Goal: Task Accomplishment & Management: Manage account settings

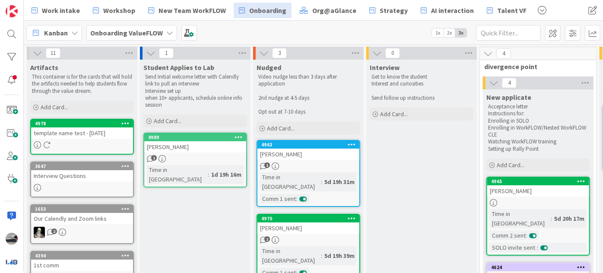
click at [127, 35] on b "Onboarding ValueFLOW" at bounding box center [126, 33] width 73 height 9
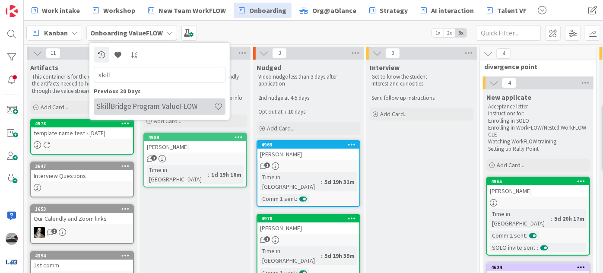
type input "skill"
click at [165, 108] on h4 "SkillBridge Program: ValueFLOW" at bounding box center [155, 106] width 118 height 9
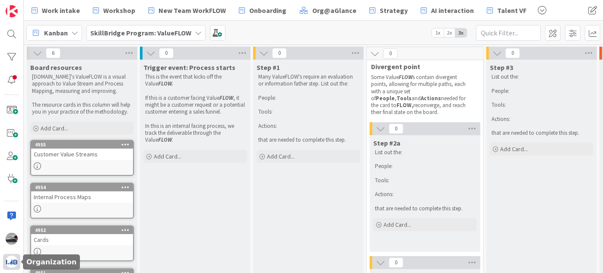
click at [16, 261] on img at bounding box center [12, 262] width 12 height 12
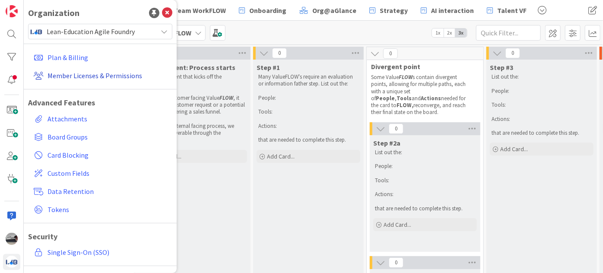
click at [91, 74] on link "Member Licenses & Permissions" at bounding box center [101, 76] width 142 height 16
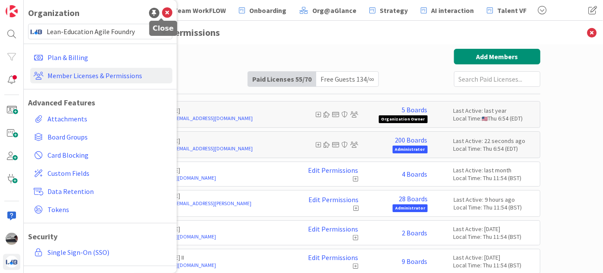
click at [162, 13] on icon at bounding box center [167, 13] width 10 height 10
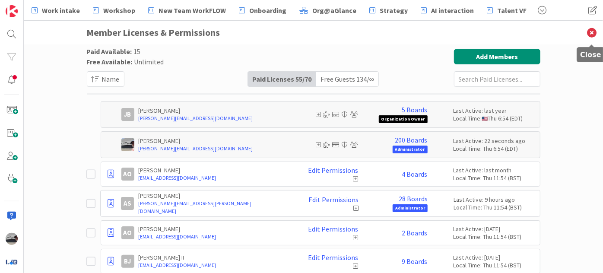
click at [591, 32] on icon at bounding box center [592, 33] width 22 height 24
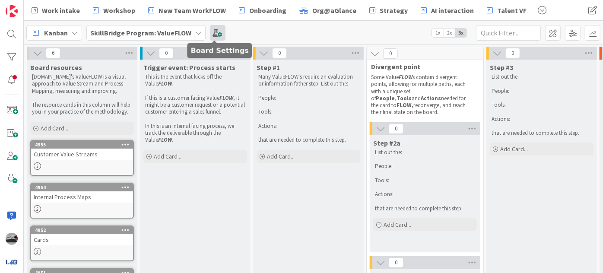
click at [210, 29] on span at bounding box center [218, 33] width 16 height 16
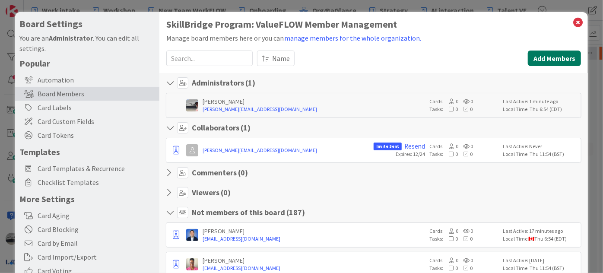
click at [534, 54] on button "Add Members" at bounding box center [554, 59] width 53 height 16
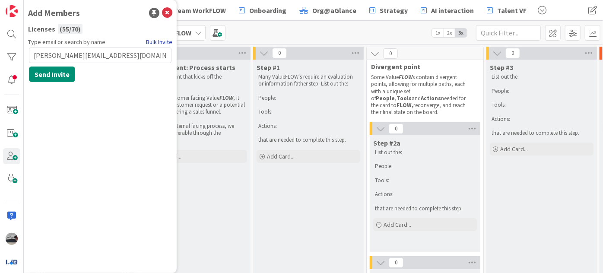
type input "Robyn@theascendcollective.org"
click at [159, 43] on link "Bulk Invite" at bounding box center [159, 42] width 26 height 9
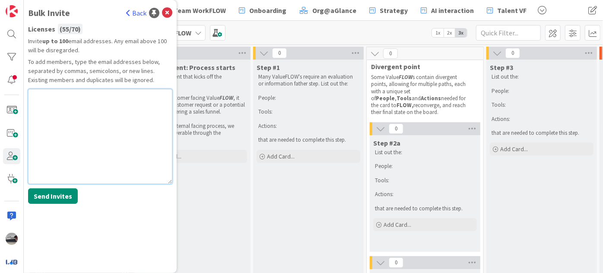
click at [64, 114] on textarea at bounding box center [100, 136] width 144 height 95
paste textarea "Robyn@theascendcollective.org"
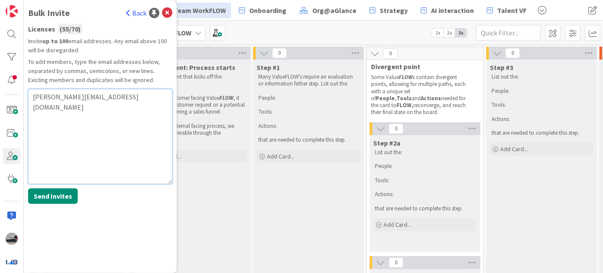
type textarea "Robyn@theascendcollective.org"
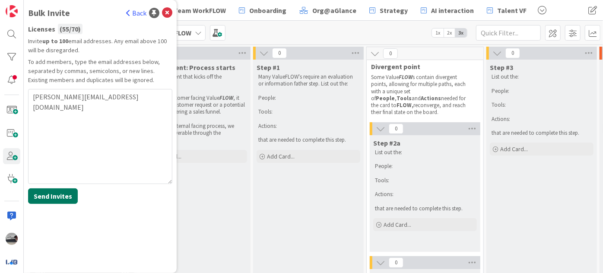
click at [57, 194] on button "Send Invites" at bounding box center [53, 196] width 50 height 16
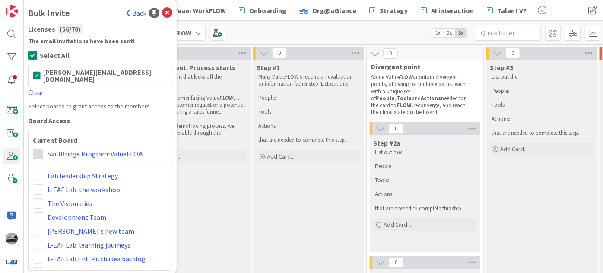
click at [37, 149] on span at bounding box center [38, 154] width 10 height 10
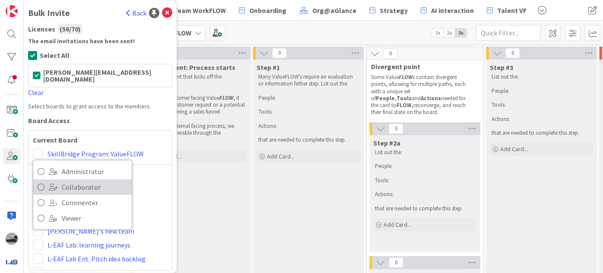
click at [74, 181] on span "Collaborator" at bounding box center [95, 187] width 66 height 13
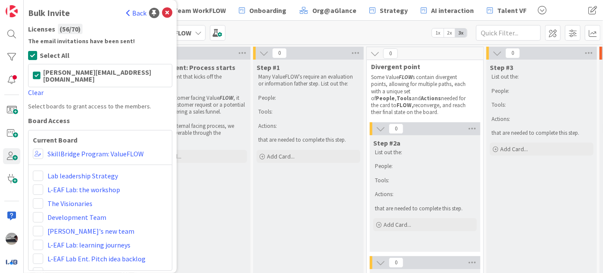
click at [131, 13] on link "Back" at bounding box center [136, 13] width 20 height 10
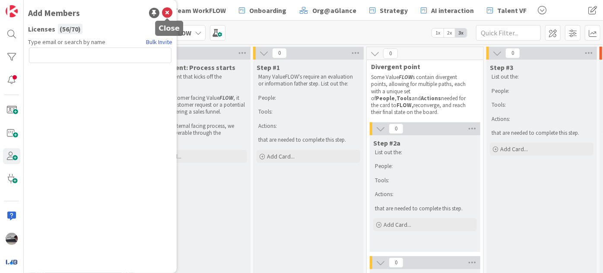
click at [165, 10] on icon at bounding box center [167, 13] width 10 height 10
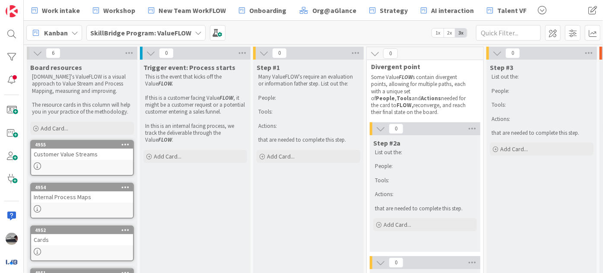
click at [38, 54] on icon at bounding box center [38, 53] width 10 height 10
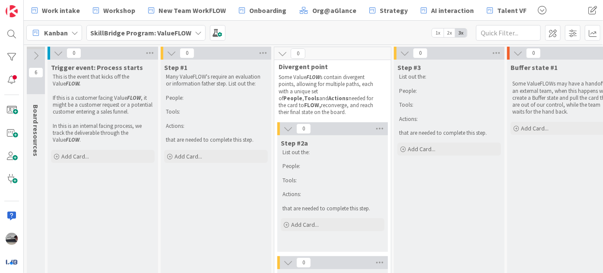
click at [56, 52] on icon at bounding box center [59, 53] width 10 height 10
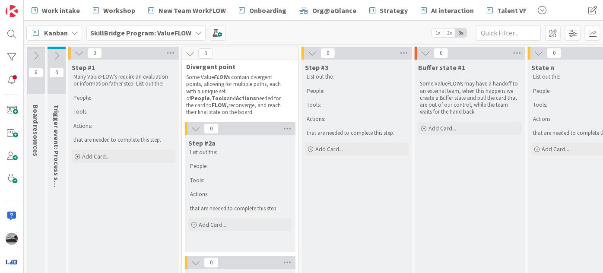
click at [82, 54] on icon at bounding box center [79, 53] width 10 height 10
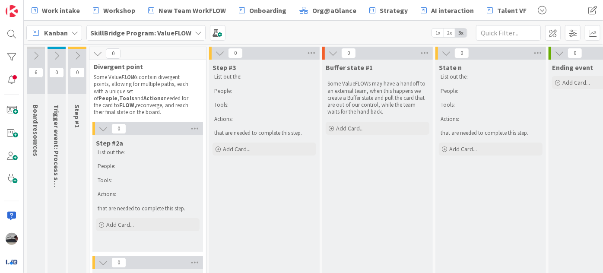
click at [98, 51] on icon at bounding box center [98, 54] width 10 height 10
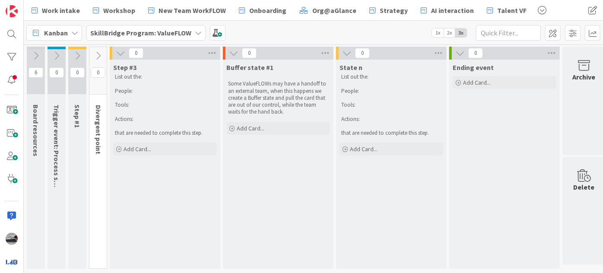
click at [118, 53] on icon at bounding box center [121, 53] width 10 height 10
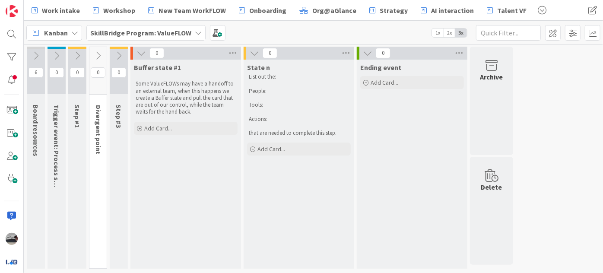
click at [142, 55] on icon at bounding box center [142, 53] width 10 height 10
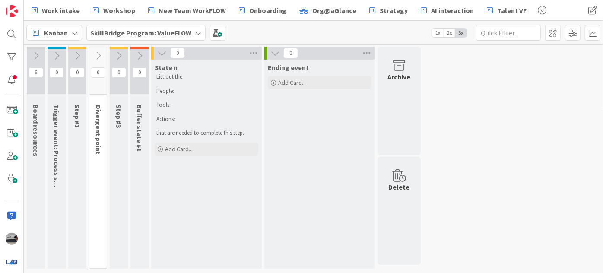
click at [163, 54] on icon at bounding box center [162, 53] width 10 height 10
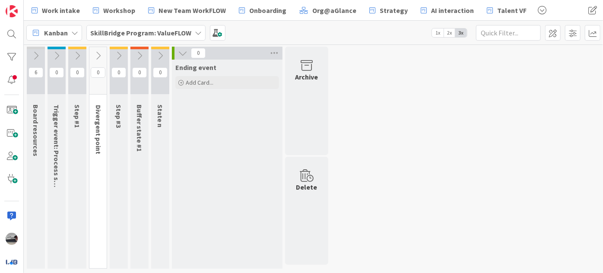
click at [181, 51] on icon at bounding box center [183, 53] width 10 height 10
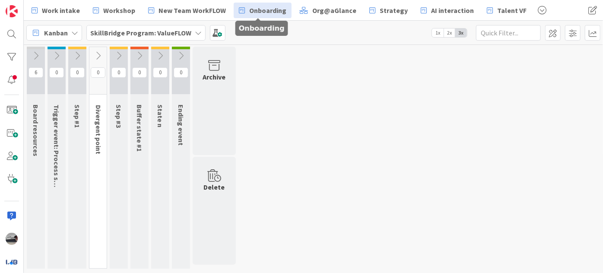
click at [268, 9] on span "Onboarding" at bounding box center [267, 10] width 37 height 10
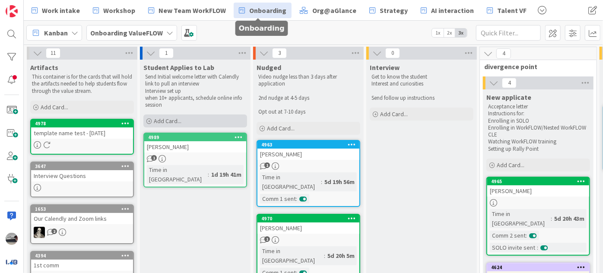
click at [180, 124] on span "Add Card..." at bounding box center [168, 121] width 28 height 8
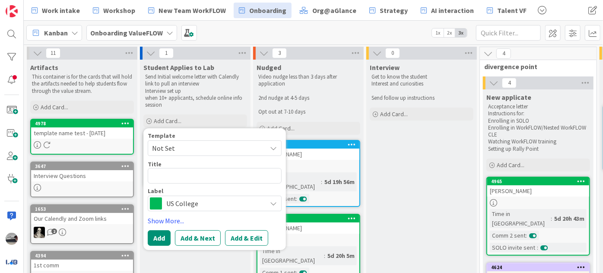
type textarea "x"
type textarea "Rodrigo Sugai rasugai@stu.naperville203.org Product development,Finance,Unsure/…"
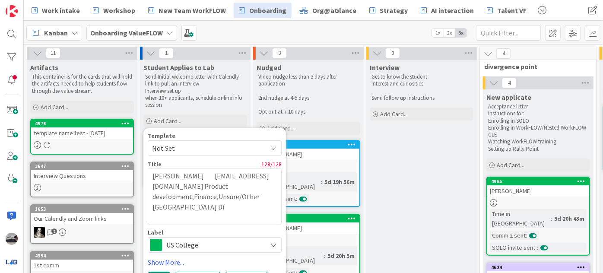
drag, startPoint x: 161, startPoint y: 215, endPoint x: 194, endPoint y: 177, distance: 50.5
click at [194, 177] on textarea "Rodrigo Sugai rasugai@stu.naperville203.org Product development,Finance,Unsure/…" at bounding box center [215, 196] width 134 height 57
type textarea "x"
type textarea "[PERSON_NAME]"
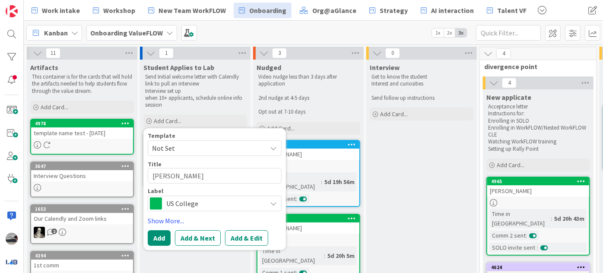
type textarea "x"
type textarea "[PERSON_NAME]"
click at [237, 236] on button "Add & Edit" at bounding box center [246, 238] width 43 height 16
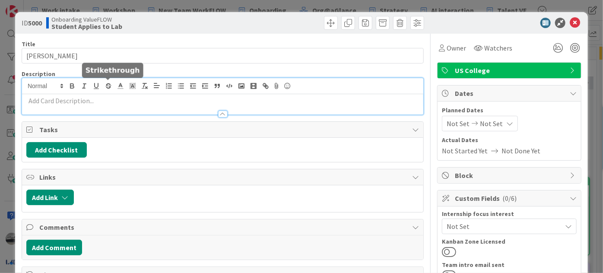
click at [106, 89] on div at bounding box center [222, 96] width 401 height 36
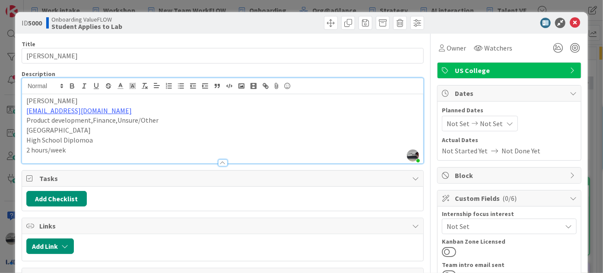
click at [530, 67] on span "US College" at bounding box center [510, 70] width 111 height 10
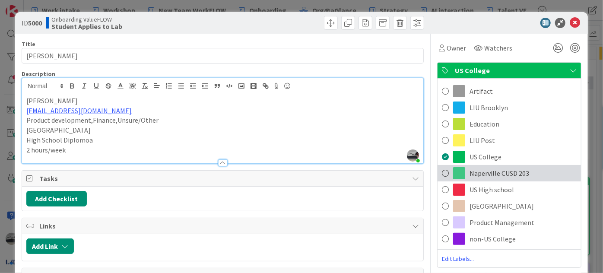
click at [499, 168] on span "Naperville CUSD 203" at bounding box center [500, 173] width 60 height 10
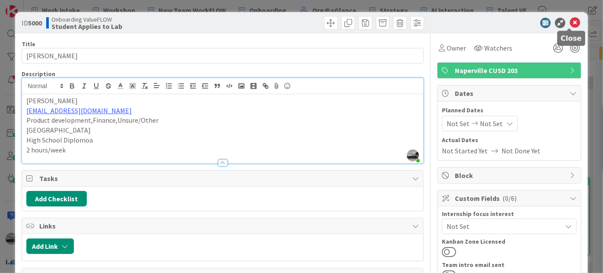
click at [570, 22] on icon at bounding box center [575, 23] width 10 height 10
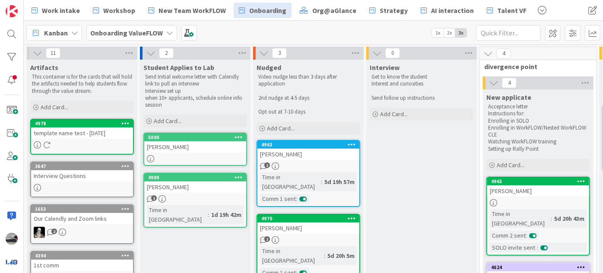
click at [70, 147] on div at bounding box center [82, 144] width 102 height 7
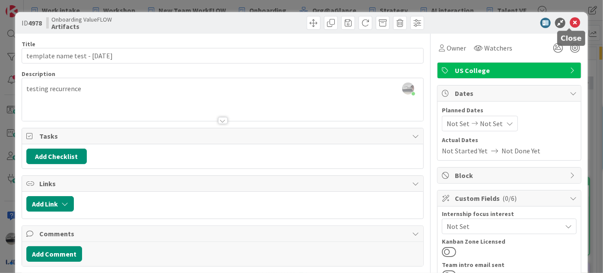
click at [570, 22] on icon at bounding box center [575, 23] width 10 height 10
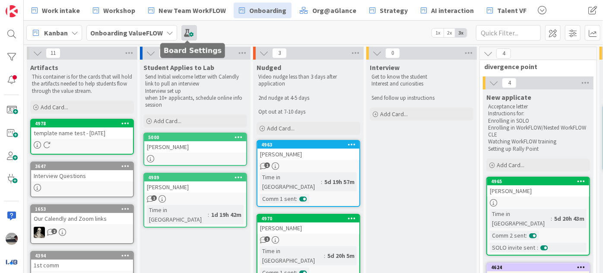
click at [188, 33] on span at bounding box center [189, 33] width 16 height 16
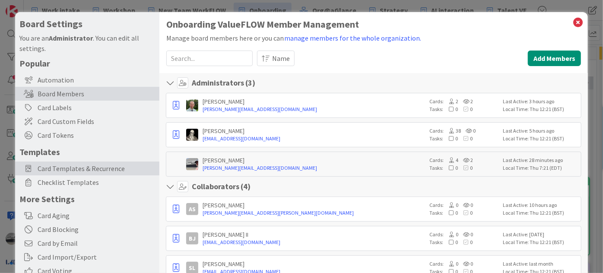
click at [105, 167] on span "Card Templates & Recurrence" at bounding box center [97, 168] width 118 height 10
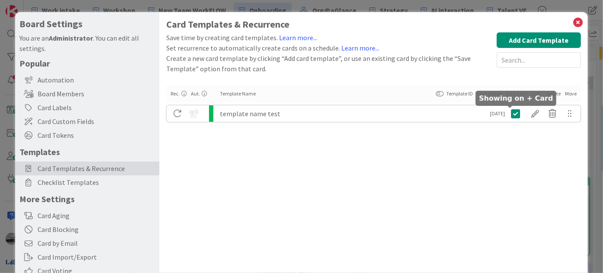
click at [511, 114] on icon at bounding box center [515, 113] width 9 height 10
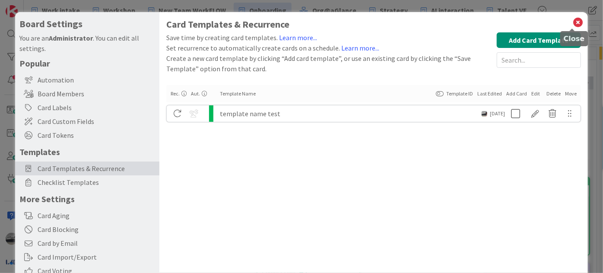
click at [575, 22] on icon at bounding box center [577, 22] width 11 height 12
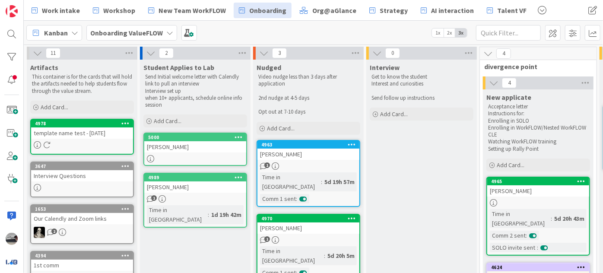
click at [124, 124] on icon at bounding box center [125, 123] width 8 height 6
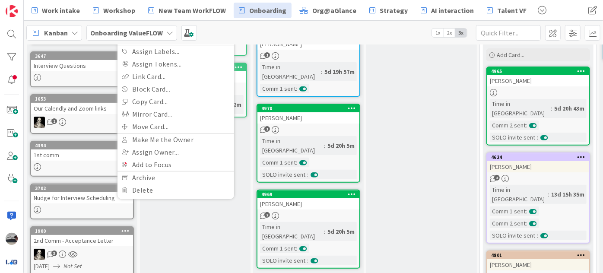
scroll to position [157, 0]
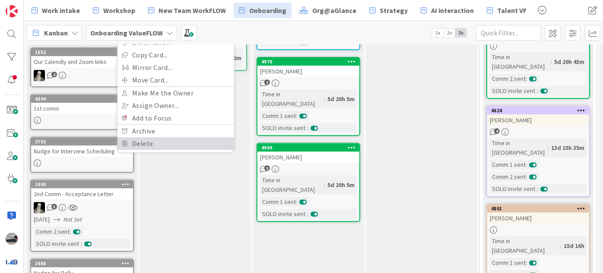
click at [149, 143] on link "Delete" at bounding box center [176, 143] width 117 height 13
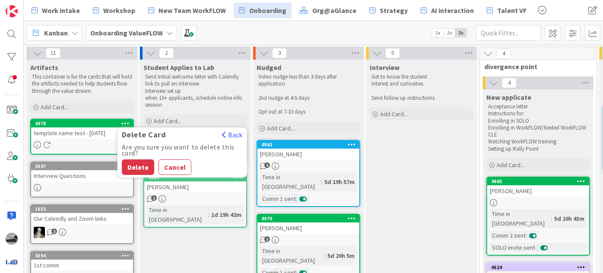
scroll to position [0, 0]
click at [138, 164] on button "Delete" at bounding box center [138, 167] width 32 height 16
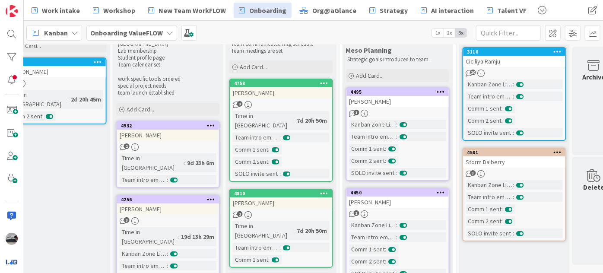
scroll to position [39, 600]
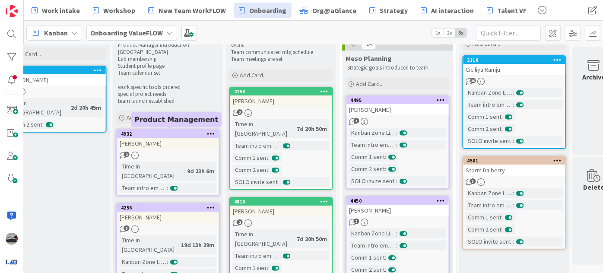
click at [152, 136] on div "4932" at bounding box center [170, 134] width 98 height 6
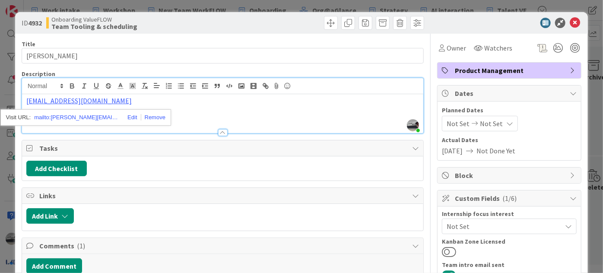
drag, startPoint x: 78, startPoint y: 91, endPoint x: 44, endPoint y: 129, distance: 51.4
click at [44, 129] on div at bounding box center [222, 128] width 401 height 9
drag, startPoint x: 73, startPoint y: 86, endPoint x: 57, endPoint y: 100, distance: 21.4
